Goal: Information Seeking & Learning: Learn about a topic

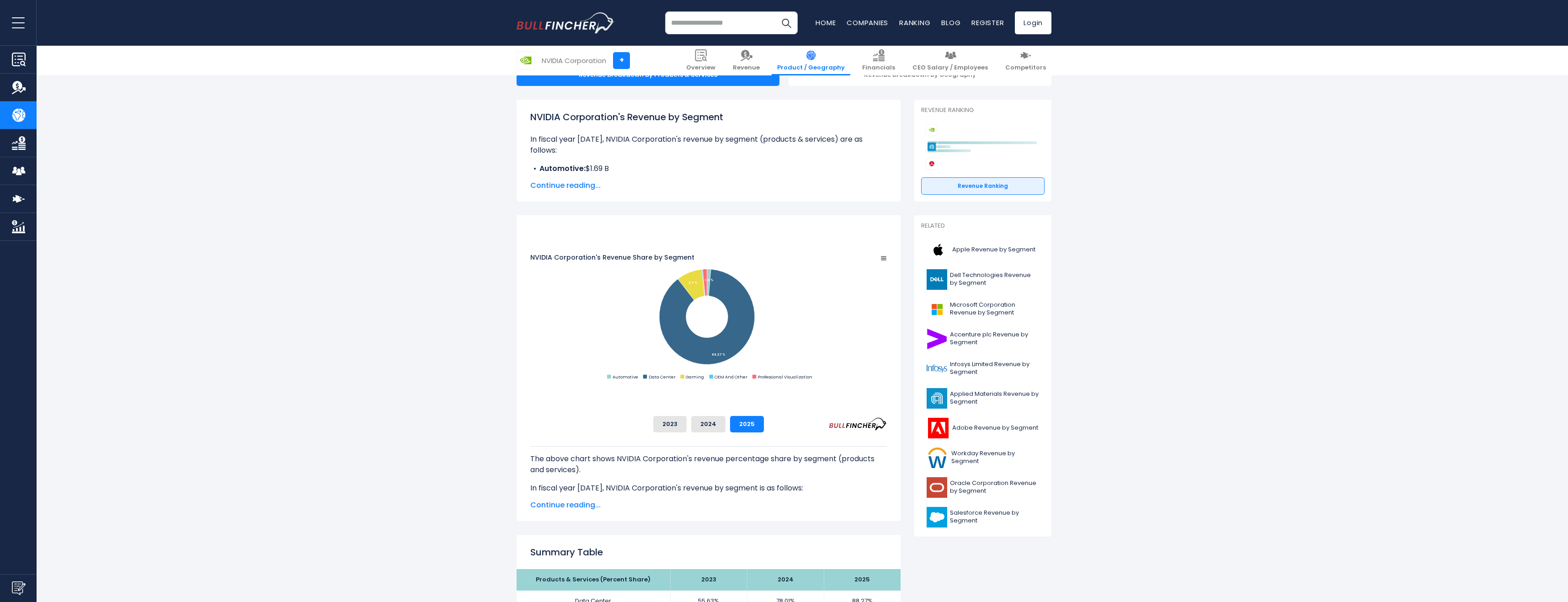
scroll to position [81, 0]
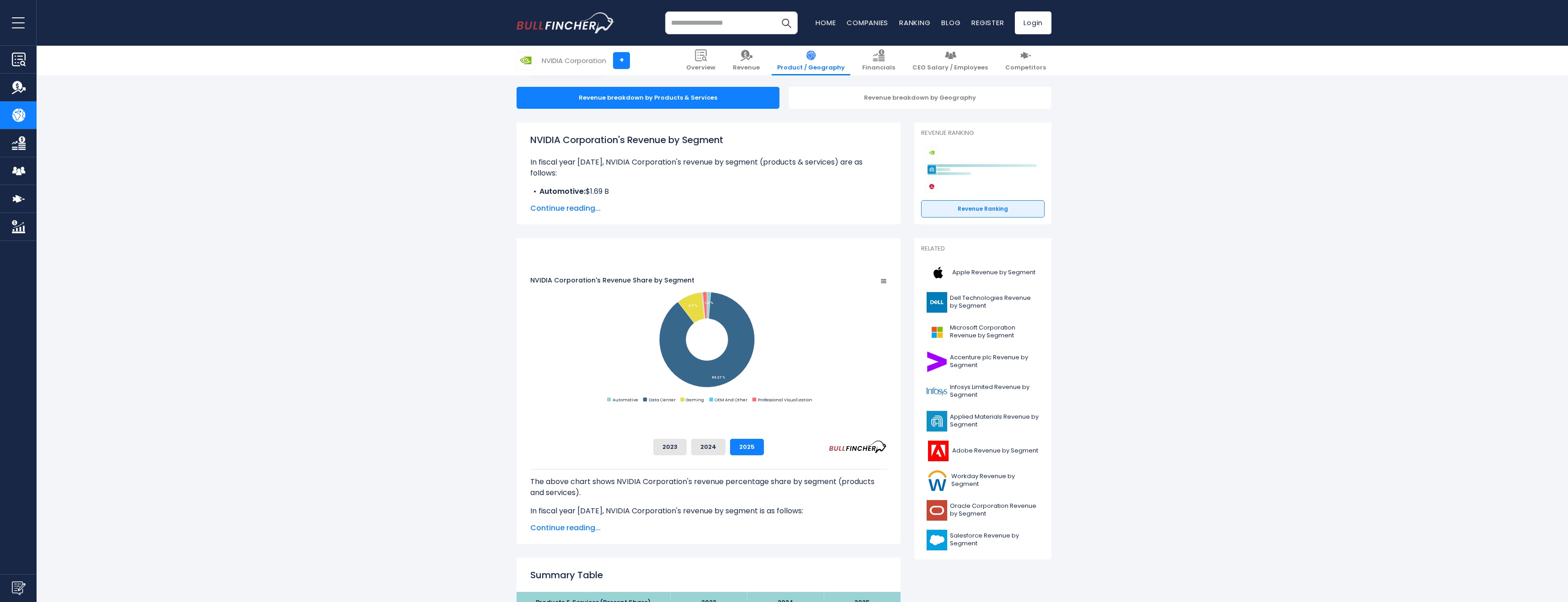
click at [567, 530] on span "Continue reading..." at bounding box center [708, 527] width 357 height 11
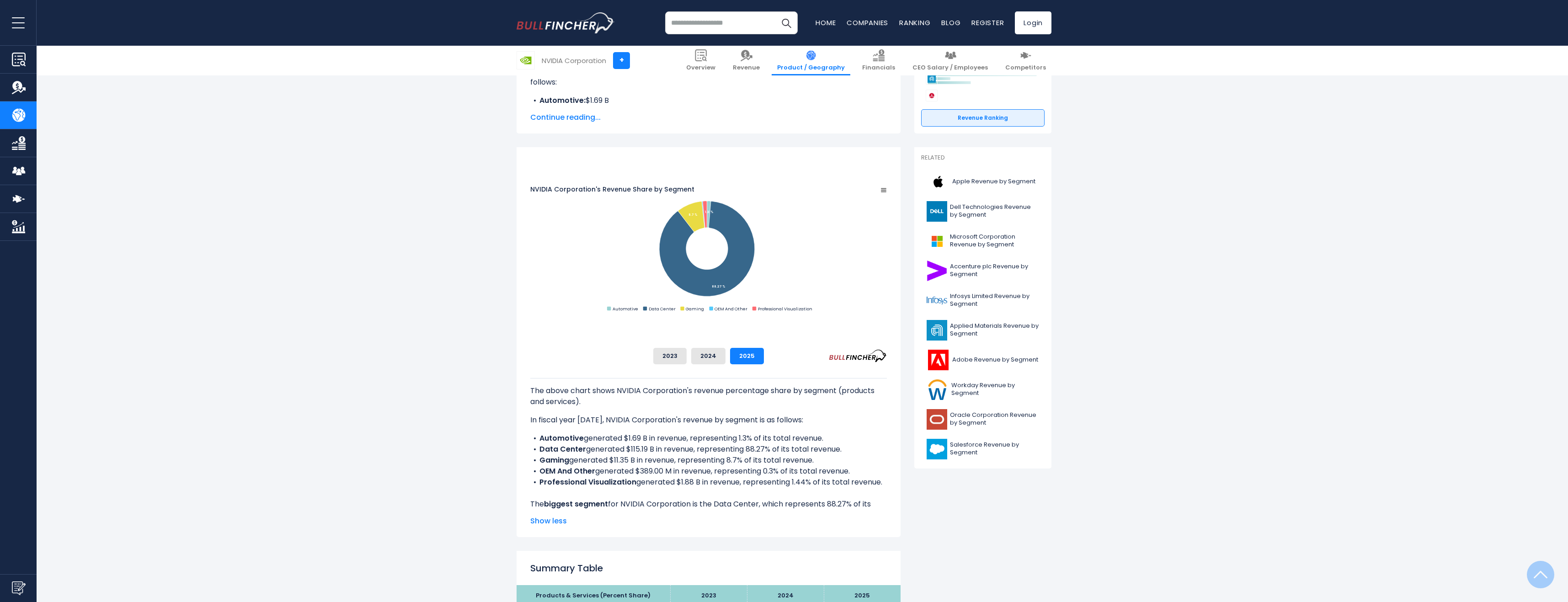
scroll to position [173, 0]
click at [687, 355] on button "2023" at bounding box center [670, 356] width 34 height 17
click at [725, 355] on button "2024" at bounding box center [708, 356] width 35 height 17
click at [764, 354] on button "2025" at bounding box center [747, 356] width 34 height 17
drag, startPoint x: 721, startPoint y: 350, endPoint x: 726, endPoint y: 350, distance: 5.0
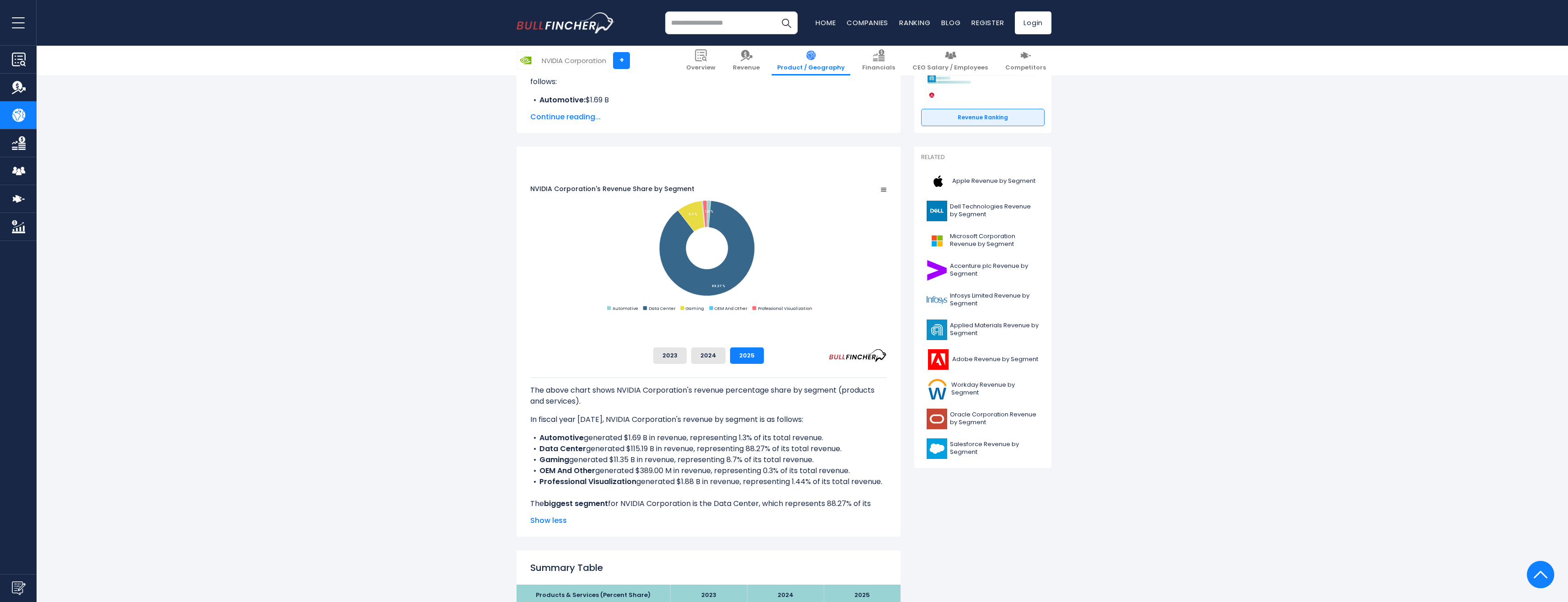
click at [722, 350] on div "2023 2024 2025" at bounding box center [708, 356] width 357 height 17
click at [687, 351] on button "2023" at bounding box center [670, 356] width 34 height 17
click at [725, 353] on button "2024" at bounding box center [708, 356] width 35 height 17
click at [764, 354] on button "2025" at bounding box center [747, 356] width 34 height 17
drag, startPoint x: 569, startPoint y: 169, endPoint x: 495, endPoint y: 53, distance: 137.6
